Goal: Task Accomplishment & Management: Complete application form

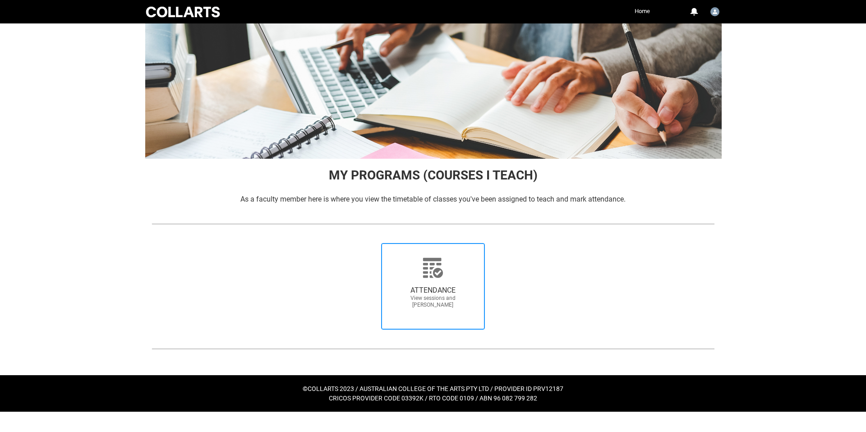
click at [443, 273] on icon at bounding box center [433, 268] width 22 height 22
click at [368, 243] on input "ATTENDANCE View sessions and mark attendance" at bounding box center [367, 243] width 0 height 0
radio input "true"
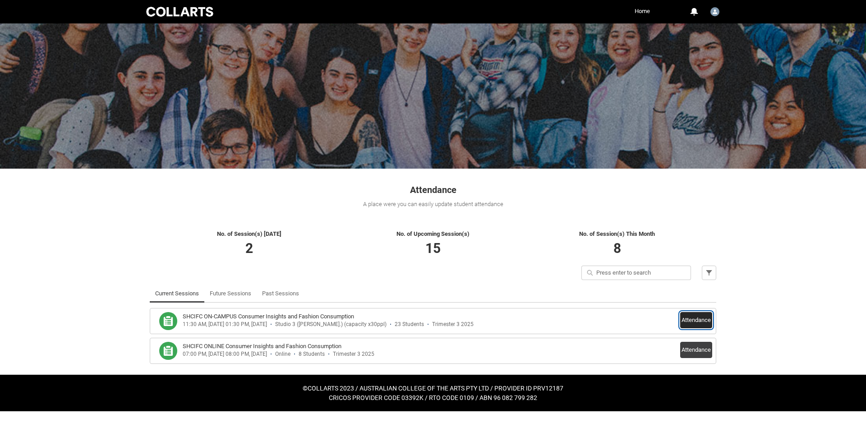
click at [685, 318] on button "Attendance" at bounding box center [696, 320] width 32 height 16
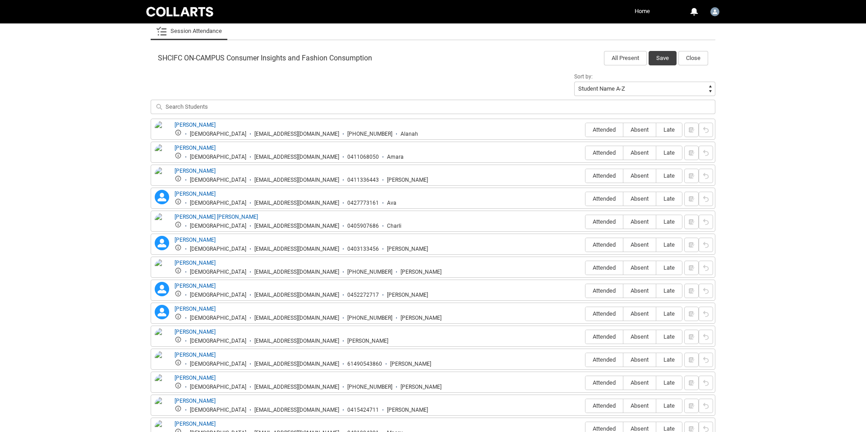
scroll to position [275, 0]
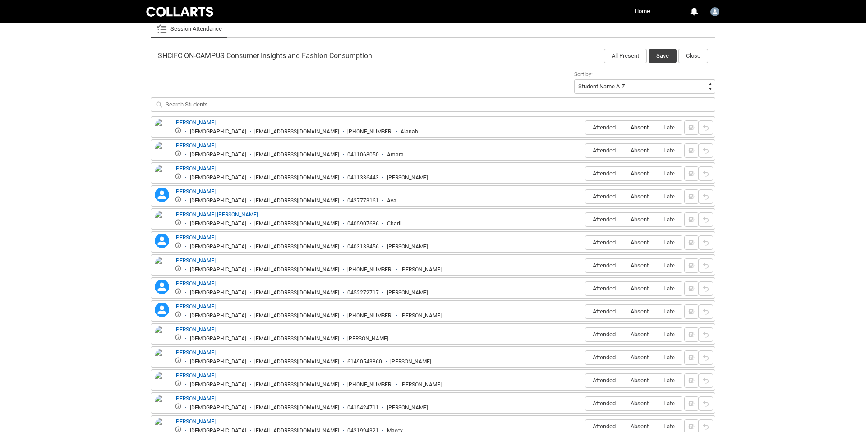
click at [647, 126] on span "Absent" at bounding box center [639, 127] width 32 height 7
click at [623, 127] on input "Absent" at bounding box center [623, 127] width 0 height 0
type lightning-radio-group "Absent"
radio input "true"
click at [637, 150] on span "Absent" at bounding box center [639, 150] width 32 height 7
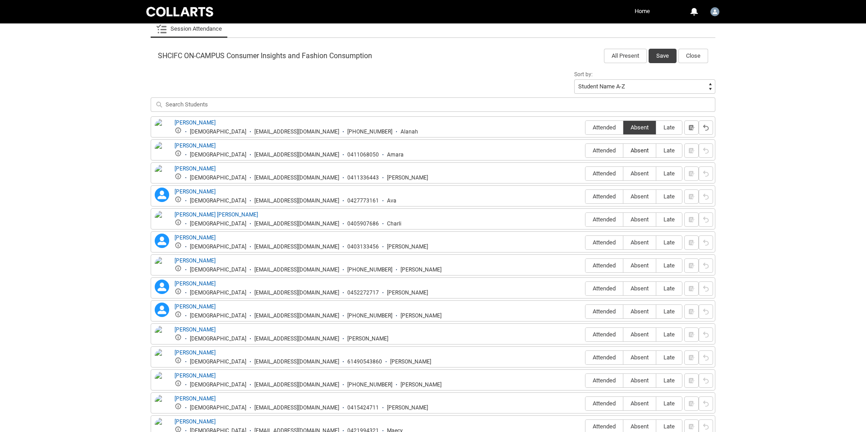
click at [623, 150] on input "Absent" at bounding box center [623, 150] width 0 height 0
type lightning-radio-group "Absent"
radio input "true"
click at [639, 176] on span "Absent" at bounding box center [639, 173] width 32 height 7
click at [623, 174] on input "Absent" at bounding box center [623, 173] width 0 height 0
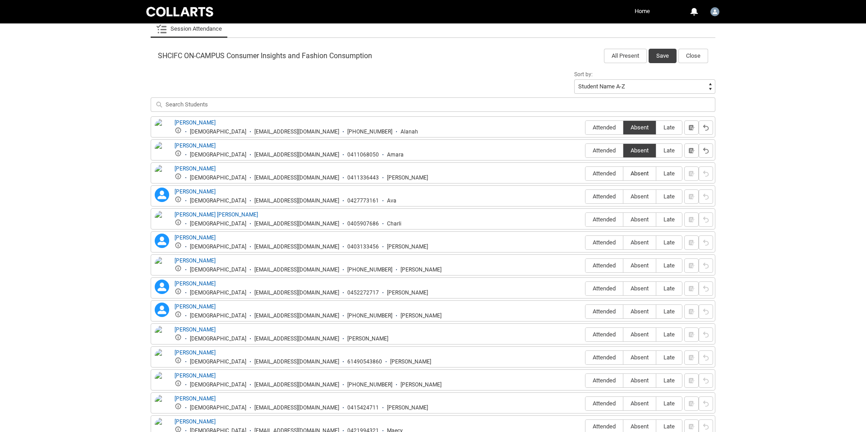
type lightning-radio-group "Absent"
radio input "true"
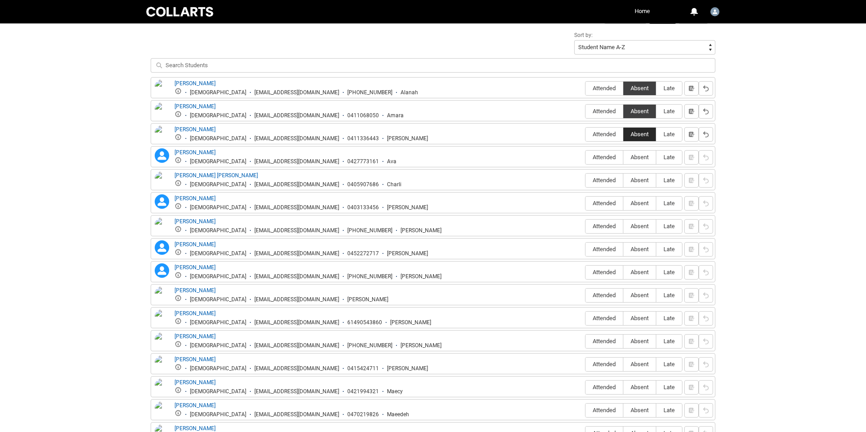
scroll to position [315, 0]
click at [634, 158] on span "Absent" at bounding box center [639, 156] width 32 height 7
click at [623, 157] on input "Absent" at bounding box center [623, 156] width 0 height 0
type lightning-radio-group "Absent"
radio input "true"
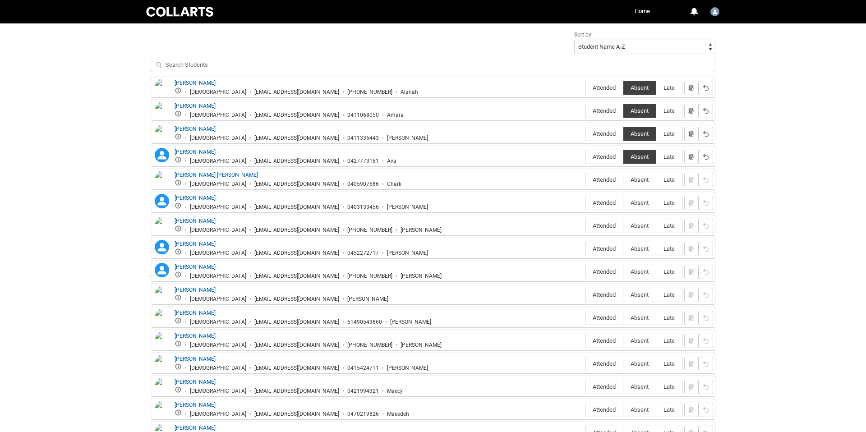
click at [640, 182] on span "Absent" at bounding box center [639, 179] width 32 height 7
click at [623, 180] on input "Absent" at bounding box center [623, 179] width 0 height 0
type lightning-radio-group "Absent"
radio input "true"
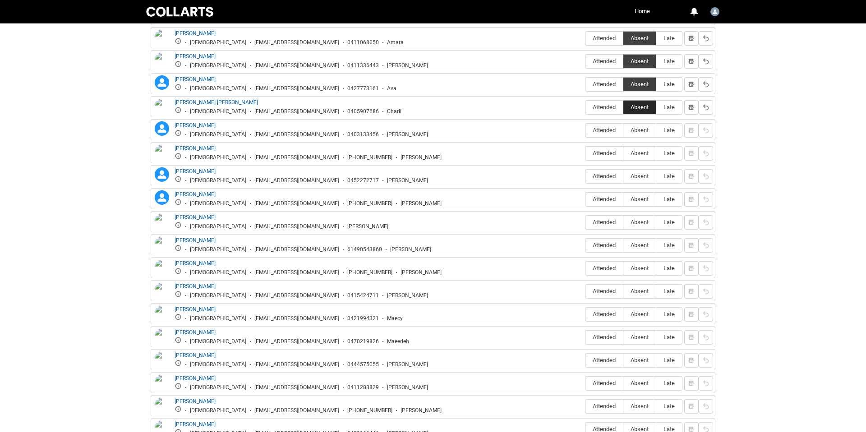
scroll to position [405, 0]
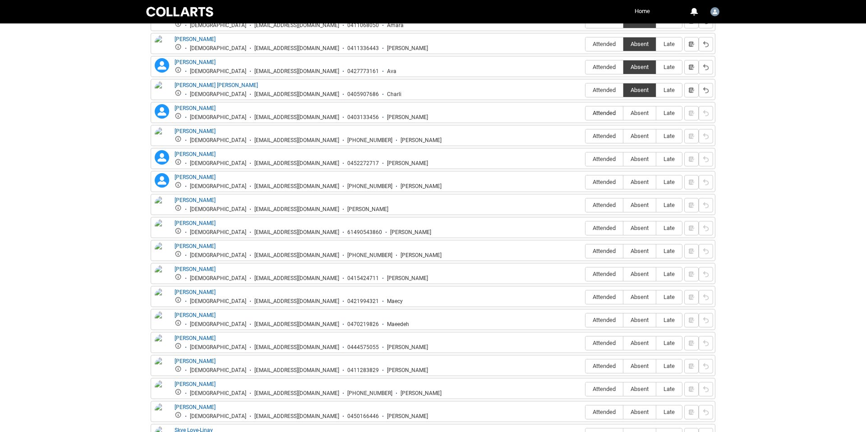
click at [596, 115] on span "Attended" at bounding box center [603, 113] width 37 height 7
click at [585, 113] on input "Attended" at bounding box center [585, 113] width 0 height 0
type lightning-radio-group "Attended"
radio input "true"
click at [600, 136] on span "Attended" at bounding box center [603, 136] width 37 height 7
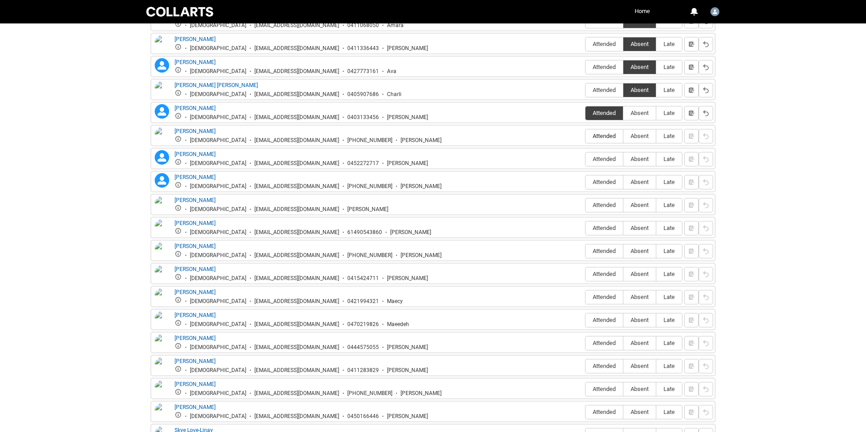
click at [585, 136] on input "Attended" at bounding box center [585, 136] width 0 height 0
type lightning-radio-group "Attended"
radio input "true"
click at [640, 159] on span "Absent" at bounding box center [639, 159] width 32 height 7
click at [623, 159] on input "Absent" at bounding box center [623, 159] width 0 height 0
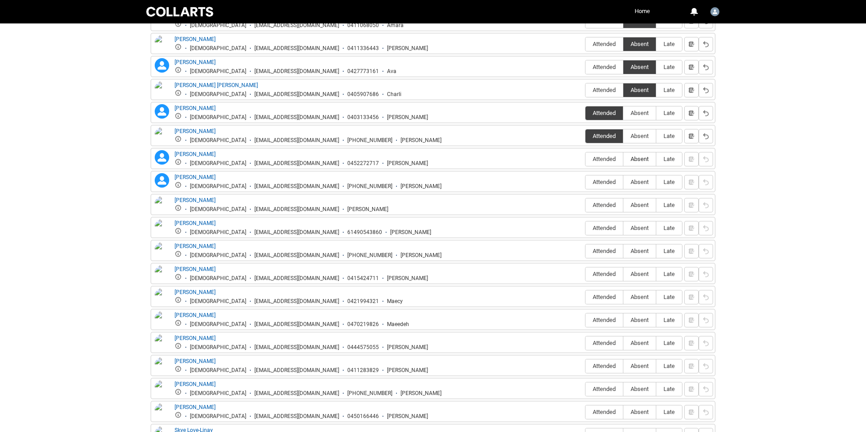
type lightning-radio-group "Absent"
radio input "true"
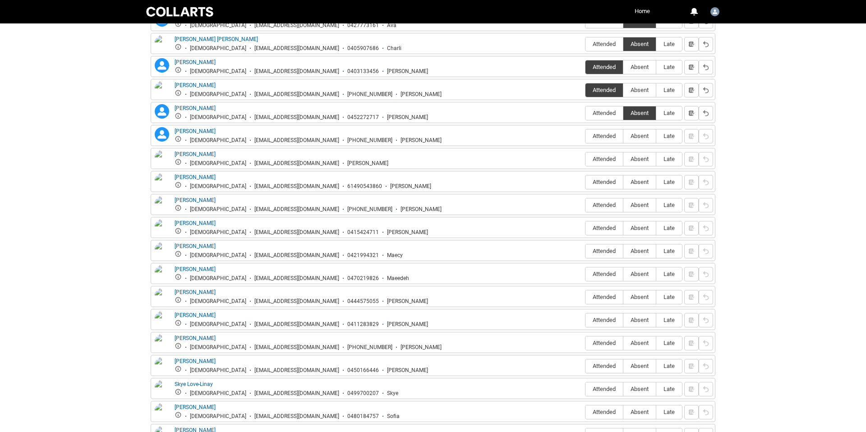
scroll to position [451, 0]
click at [632, 137] on span "Absent" at bounding box center [639, 135] width 32 height 7
click at [623, 136] on input "Absent" at bounding box center [623, 135] width 0 height 0
type lightning-radio-group "Absent"
radio input "true"
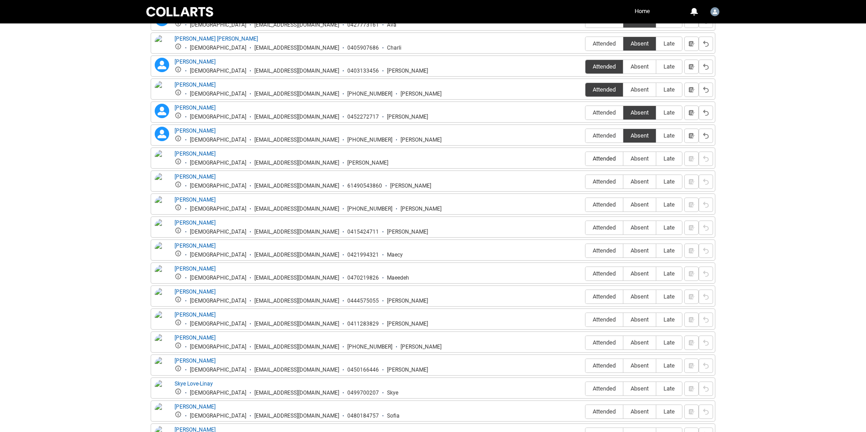
click at [607, 160] on span "Attended" at bounding box center [603, 158] width 37 height 7
click at [585, 159] on input "Attended" at bounding box center [585, 158] width 0 height 0
type lightning-radio-group "Attended"
radio input "true"
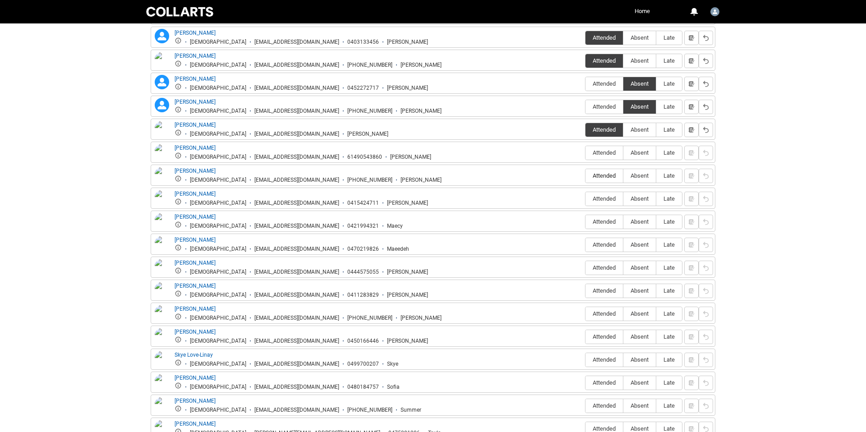
scroll to position [481, 0]
click at [635, 154] on span "Absent" at bounding box center [639, 152] width 32 height 7
click at [623, 152] on input "Absent" at bounding box center [623, 152] width 0 height 0
type lightning-radio-group "Absent"
radio input "true"
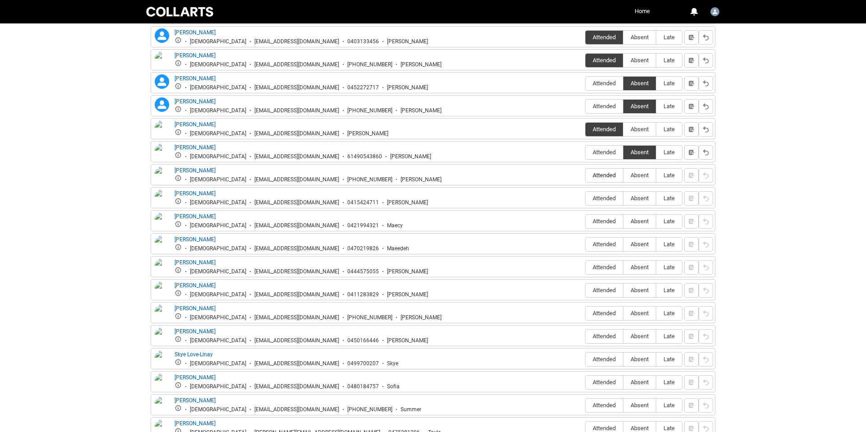
click at [599, 176] on span "Attended" at bounding box center [603, 175] width 37 height 7
click at [585, 175] on input "Attended" at bounding box center [585, 175] width 0 height 0
type lightning-radio-group "Attended"
radio input "true"
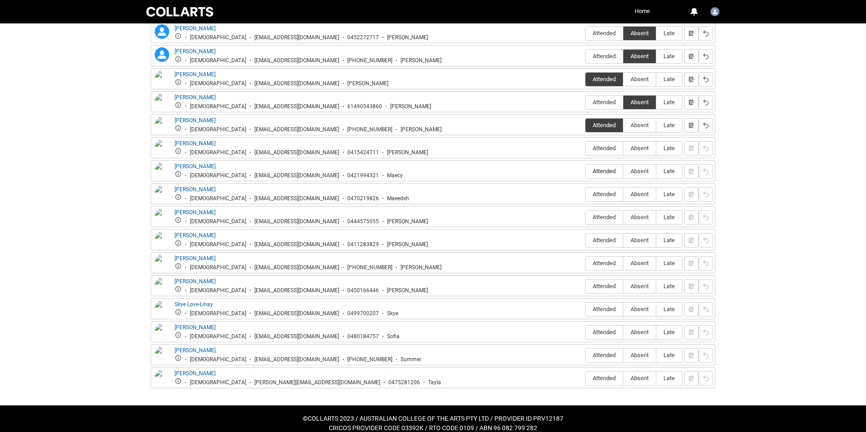
scroll to position [532, 0]
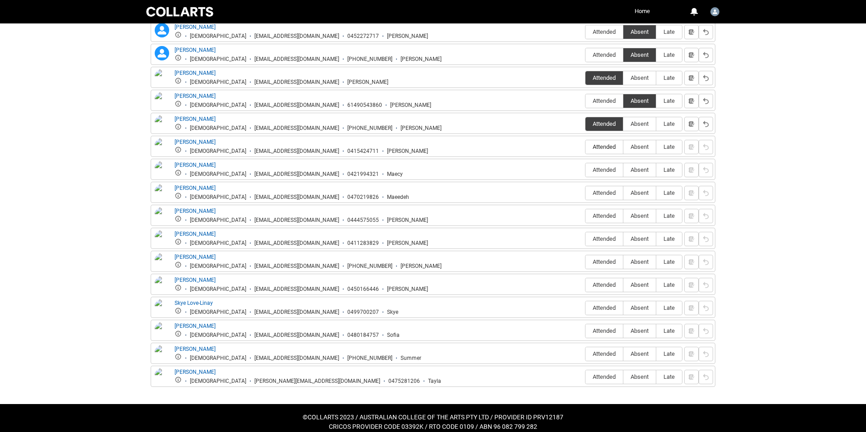
click at [597, 148] on span "Attended" at bounding box center [603, 146] width 37 height 7
click at [585, 147] on input "Attended" at bounding box center [585, 147] width 0 height 0
type lightning-radio-group "Attended"
radio input "true"
click at [628, 171] on span "Absent" at bounding box center [639, 169] width 32 height 7
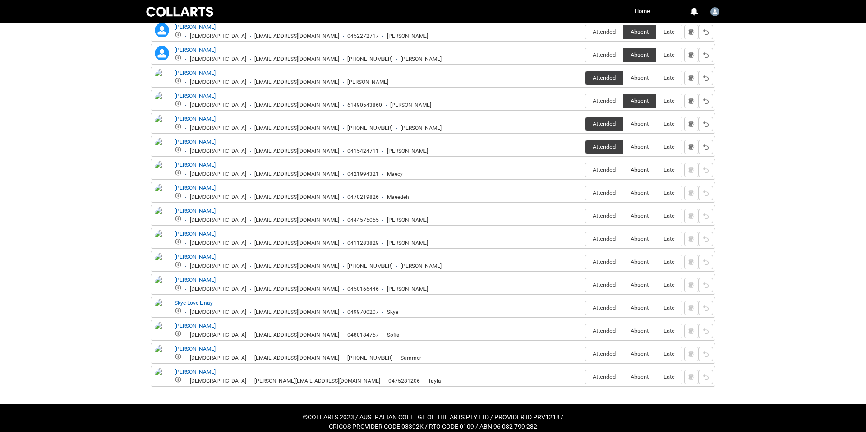
click at [623, 170] on input "Absent" at bounding box center [623, 170] width 0 height 0
type lightning-radio-group "Absent"
radio input "true"
click at [604, 194] on span "Attended" at bounding box center [603, 192] width 37 height 7
click at [585, 193] on input "Attended" at bounding box center [585, 192] width 0 height 0
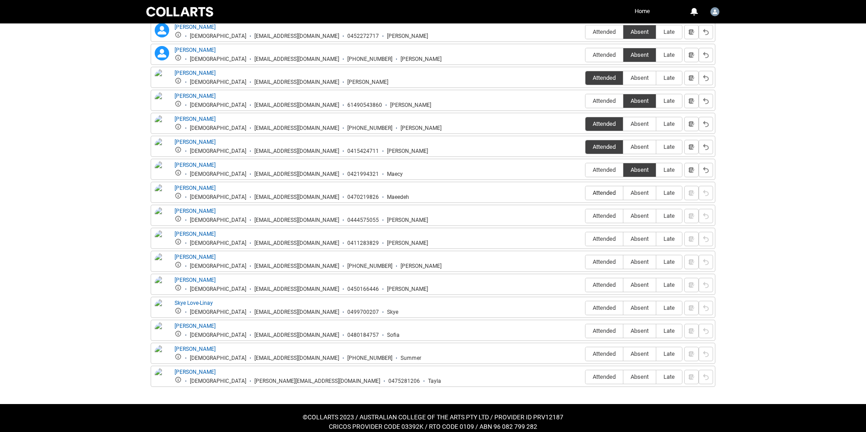
type lightning-radio-group "Attended"
radio input "true"
click at [640, 215] on span "Absent" at bounding box center [639, 215] width 32 height 7
click at [623, 215] on input "Absent" at bounding box center [623, 215] width 0 height 0
type lightning-radio-group "Absent"
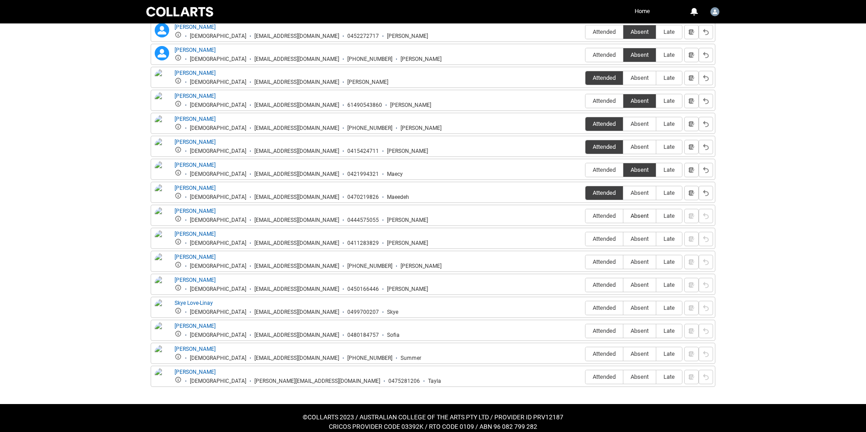
radio input "true"
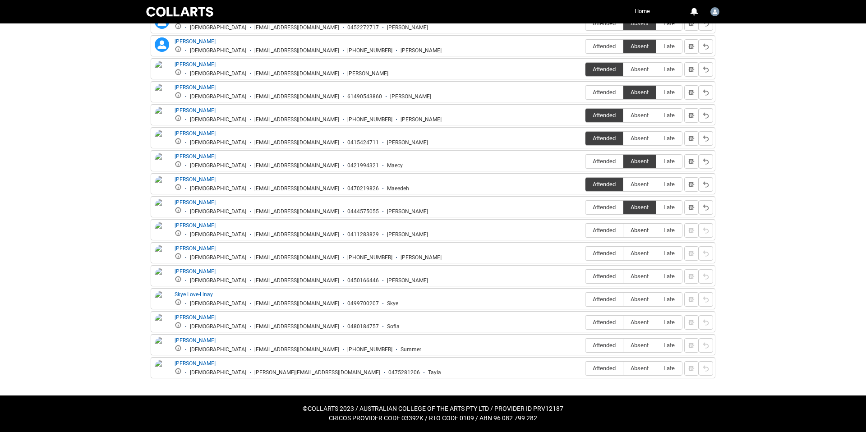
click at [633, 235] on label "Absent" at bounding box center [639, 231] width 32 height 14
click at [623, 230] on input "Absent" at bounding box center [623, 230] width 0 height 0
type lightning-radio-group "Absent"
radio input "true"
click at [641, 251] on span "Absent" at bounding box center [639, 253] width 32 height 7
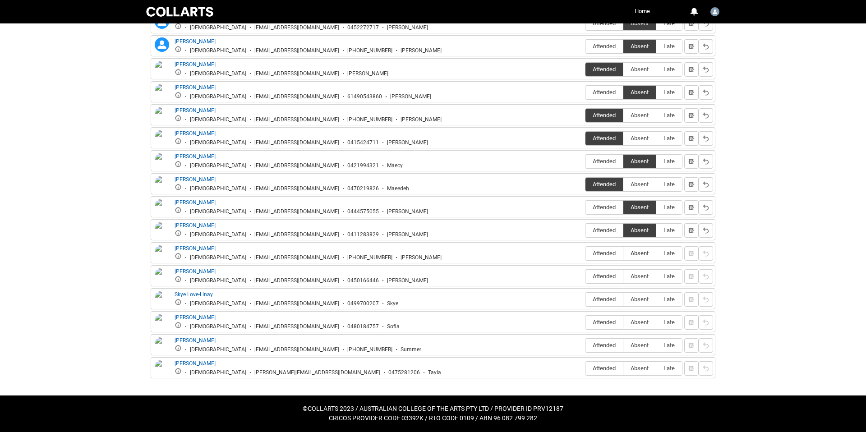
click at [623, 253] on input "Absent" at bounding box center [623, 253] width 0 height 0
type lightning-radio-group "Absent"
radio input "true"
click at [643, 273] on label "Absent" at bounding box center [639, 277] width 32 height 14
click at [623, 276] on input "Absent" at bounding box center [623, 276] width 0 height 0
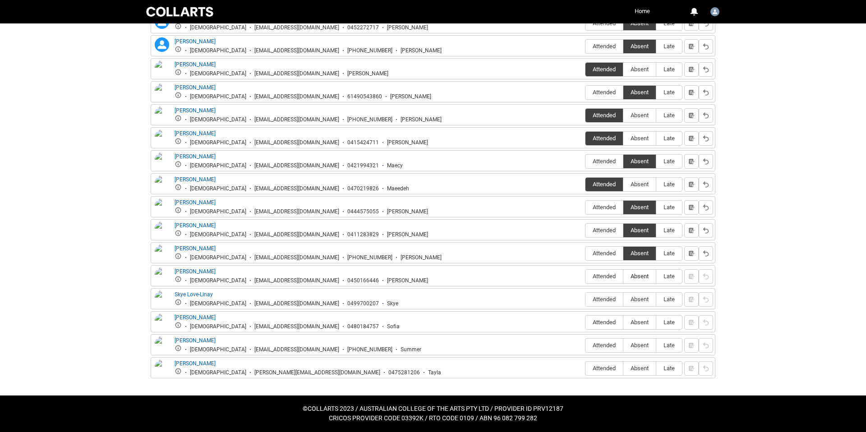
type lightning-radio-group "Absent"
radio input "true"
click at [608, 296] on span "Attended" at bounding box center [603, 299] width 37 height 7
click at [585, 299] on input "Attended" at bounding box center [585, 299] width 0 height 0
type lightning-radio-group "Attended"
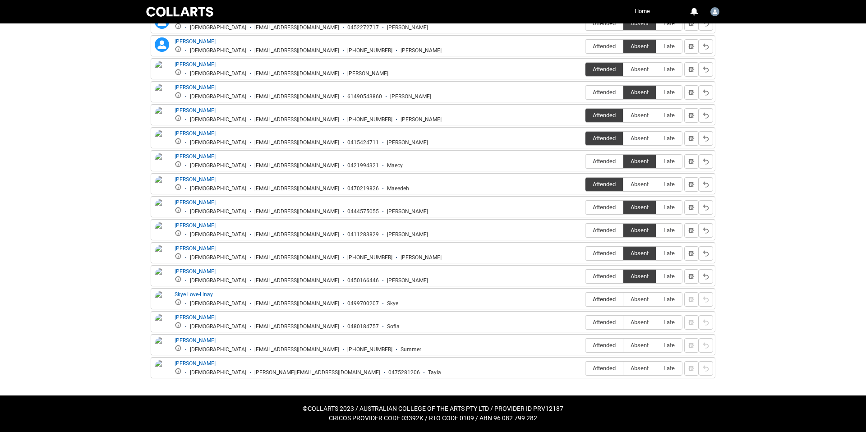
radio input "true"
click at [606, 314] on fieldset "Attended Absent Late" at bounding box center [633, 321] width 97 height 17
click at [605, 322] on span "Attended" at bounding box center [603, 322] width 37 height 7
click at [585, 322] on input "Attended" at bounding box center [585, 322] width 0 height 0
type lightning-radio-group "Attended"
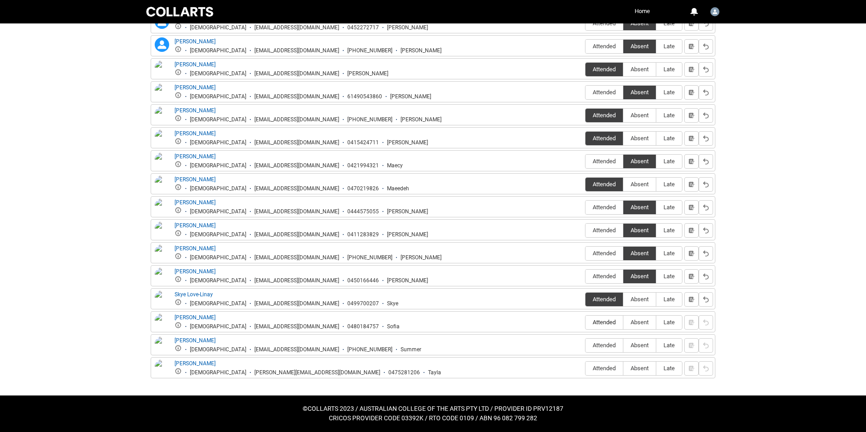
radio input "true"
click at [606, 346] on span "Attended" at bounding box center [603, 345] width 37 height 7
click at [585, 345] on input "Attended" at bounding box center [585, 345] width 0 height 0
type lightning-radio-group "Attended"
radio input "true"
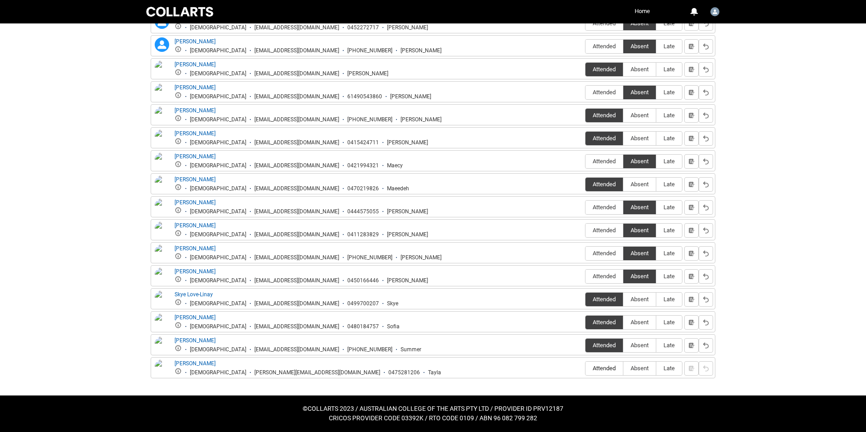
click at [607, 370] on span "Attended" at bounding box center [603, 368] width 37 height 7
click at [585, 368] on input "Attended" at bounding box center [585, 368] width 0 height 0
type lightning-radio-group "Attended"
radio input "true"
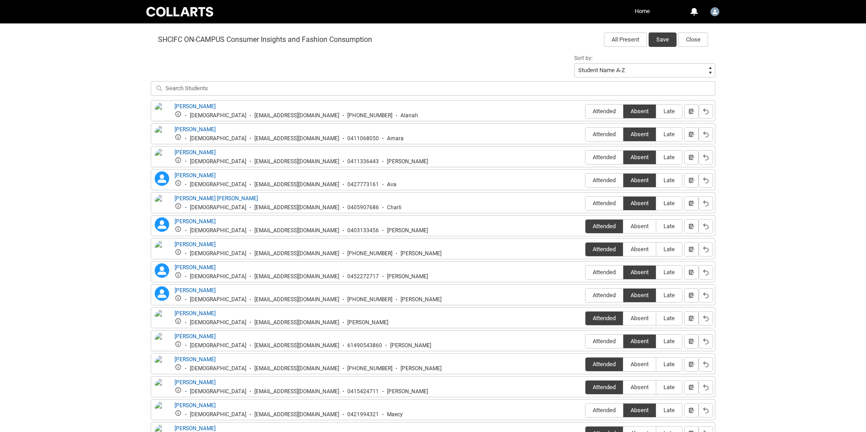
scroll to position [264, 0]
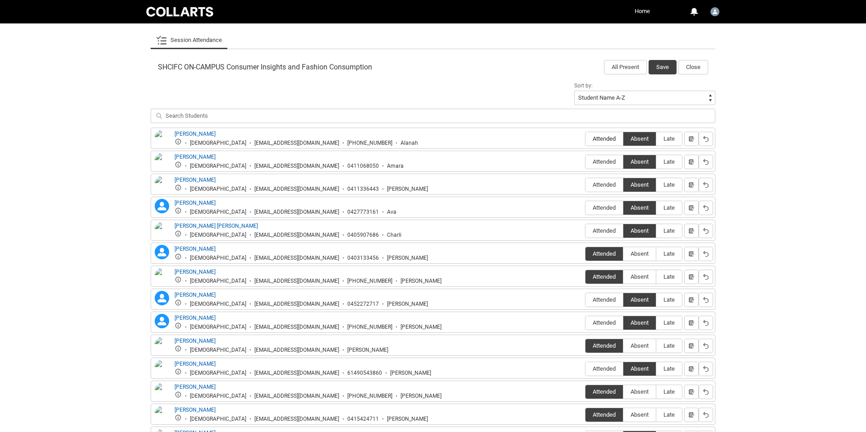
click at [600, 136] on span "Attended" at bounding box center [603, 138] width 37 height 7
click at [585, 138] on input "Attended" at bounding box center [585, 138] width 0 height 0
type lightning-radio-group "Attended"
radio input "true"
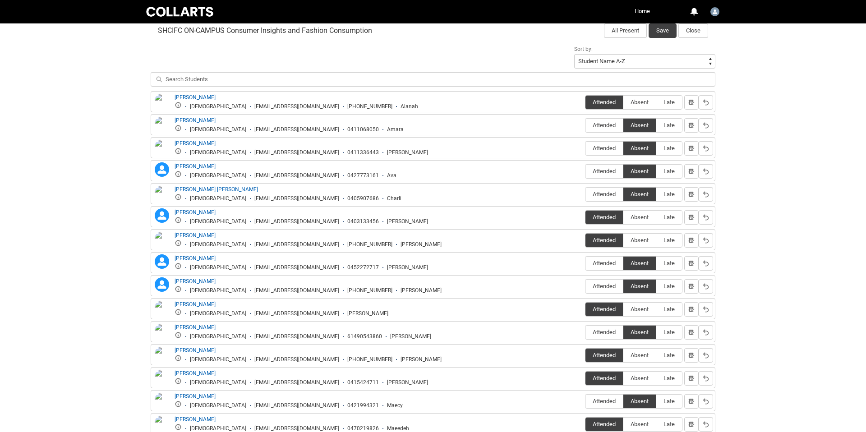
scroll to position [65, 0]
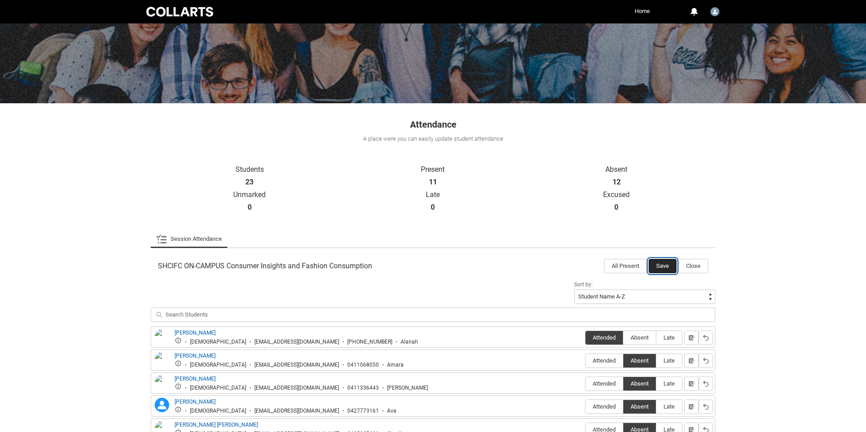
click at [660, 259] on button "Save" at bounding box center [662, 266] width 28 height 14
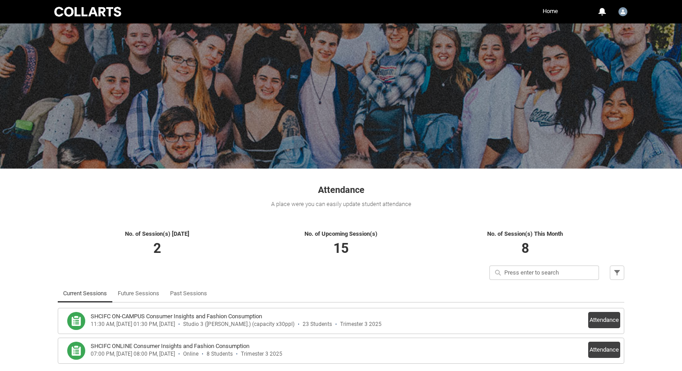
scroll to position [40, 0]
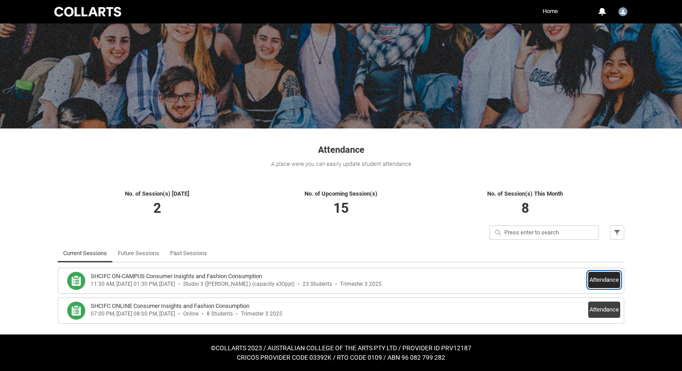
click at [600, 278] on button "Attendance" at bounding box center [604, 280] width 32 height 16
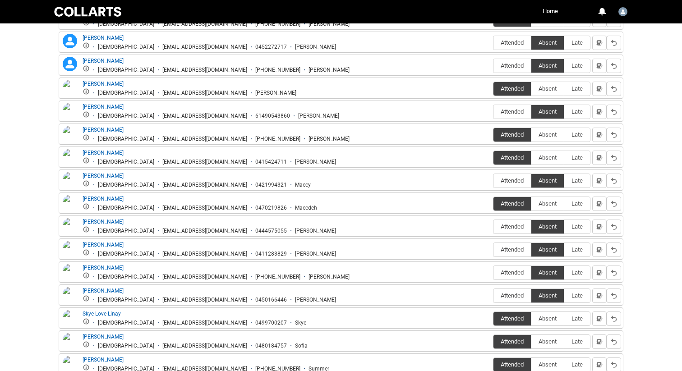
scroll to position [522, 0]
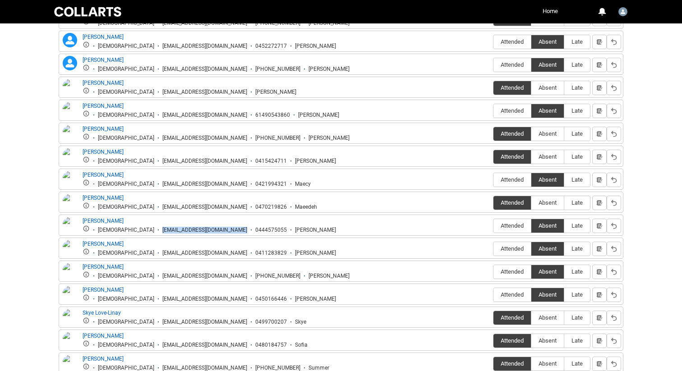
drag, startPoint x: 119, startPoint y: 229, endPoint x: 213, endPoint y: 230, distance: 94.2
click at [213, 230] on ul "Male mbeeche.20252436@mycollarts.edu.au 0444575055 Matt" at bounding box center [208, 229] width 253 height 9
copy div "mbeeche.20252436@mycollarts.edu.au"
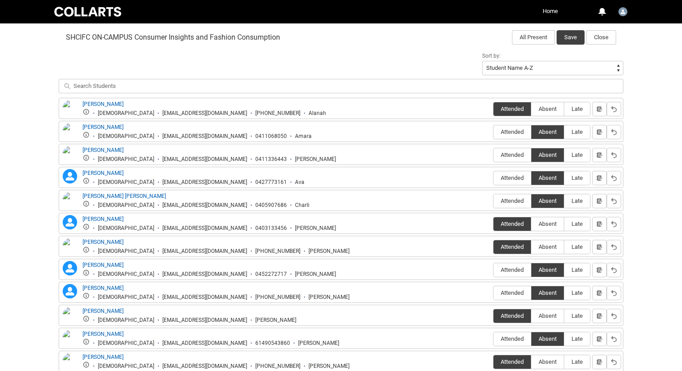
scroll to position [285, 0]
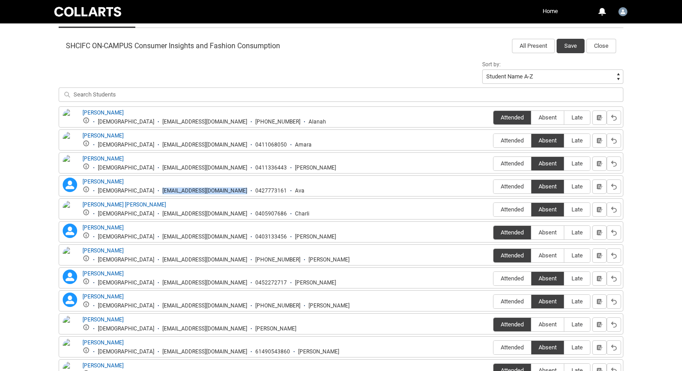
drag, startPoint x: 124, startPoint y: 190, endPoint x: 215, endPoint y: 192, distance: 91.6
click at [215, 192] on ul "Female adiflum.20252202@mycollarts.edu.au 0427773161 Ava" at bounding box center [193, 190] width 222 height 9
copy div "adiflum.20252202@mycollarts.edu.au"
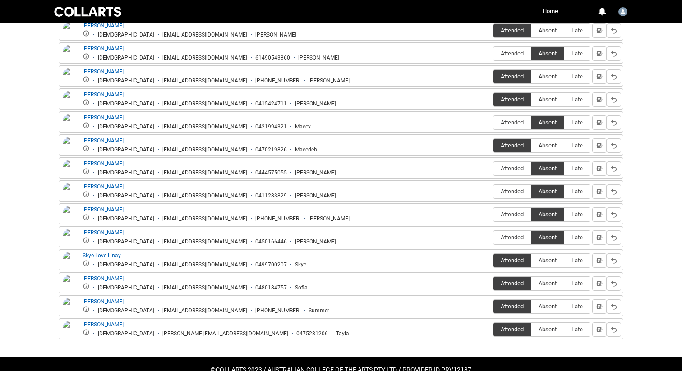
scroll to position [602, 0]
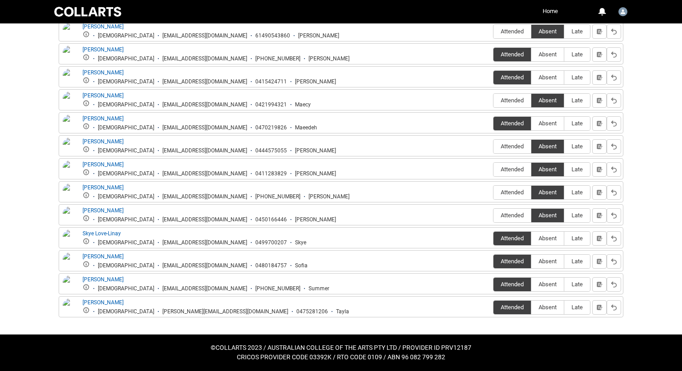
drag, startPoint x: 124, startPoint y: 288, endPoint x: 213, endPoint y: 291, distance: 88.4
click at [213, 291] on div "sharris.20252357@mycollarts.edu.au" at bounding box center [204, 288] width 85 height 7
copy div "sharris.20252357@mycollarts.edu.au"
drag, startPoint x: 124, startPoint y: 195, endPoint x: 218, endPoint y: 195, distance: 94.2
click at [217, 195] on ul "Female rrowlan.20252364@mycollarts.edu.au +61 415444594 Renee Rowland" at bounding box center [215, 196] width 267 height 9
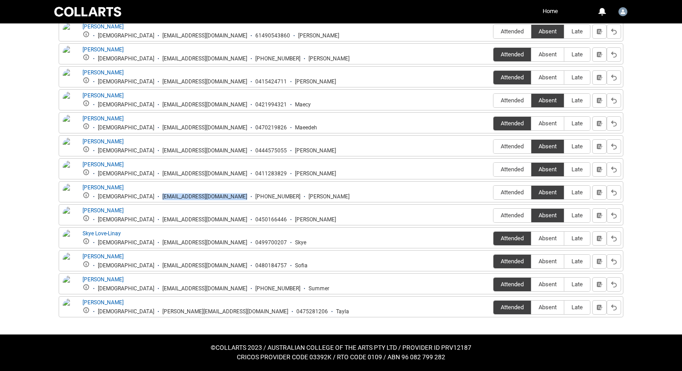
copy div "rrowlan.20252364@mycollarts.edu.au"
